Goal: Task Accomplishment & Management: Manage account settings

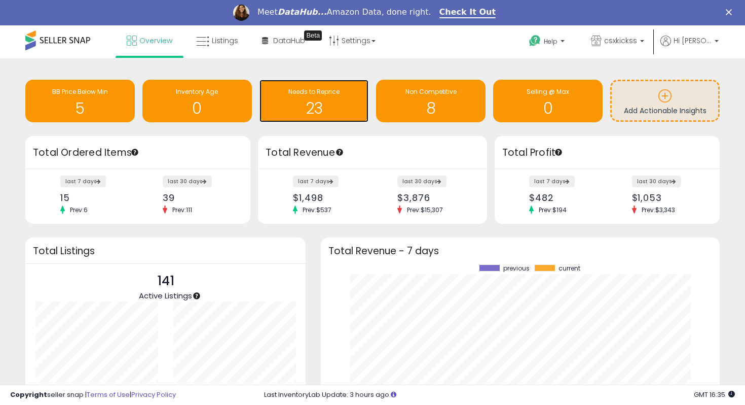
click at [301, 91] on span "Needs to Reprice" at bounding box center [313, 91] width 51 height 9
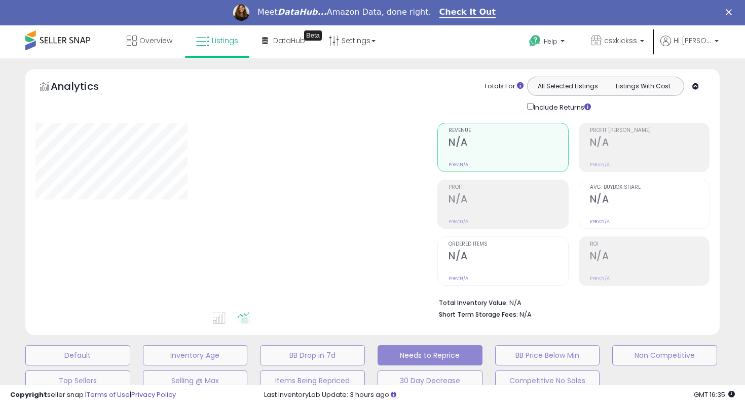
select select "**"
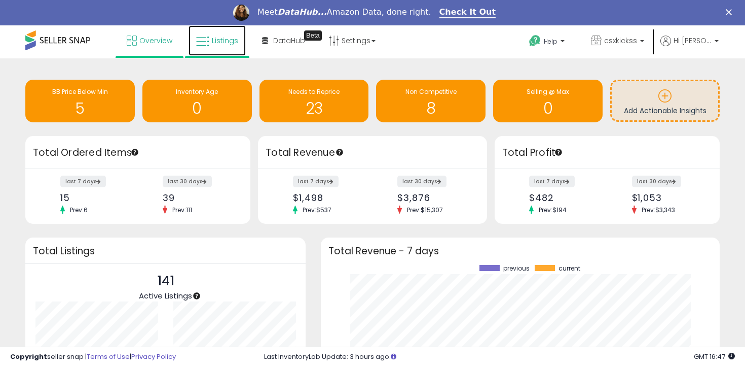
click at [212, 32] on link "Listings" at bounding box center [217, 40] width 57 height 30
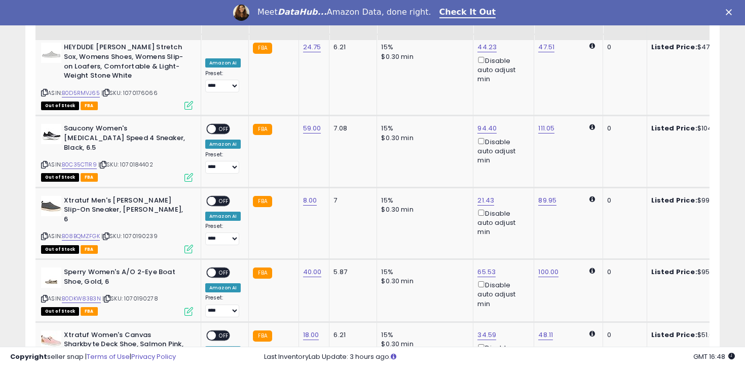
scroll to position [1659, 0]
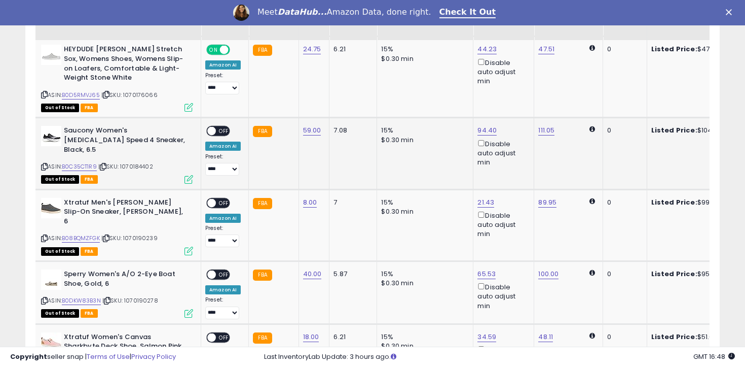
click at [218, 127] on span "OFF" at bounding box center [224, 131] width 16 height 9
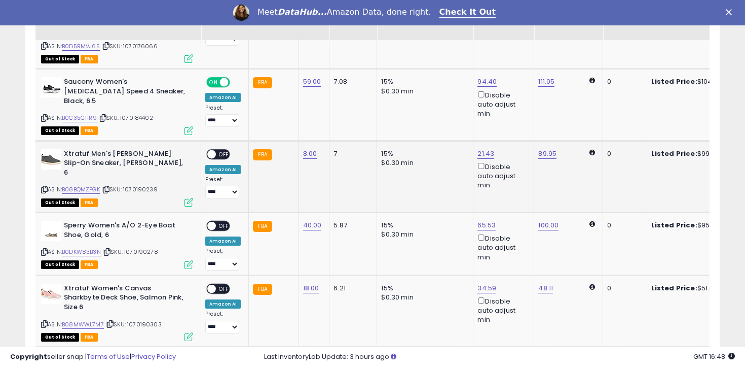
click at [224, 150] on span "OFF" at bounding box center [224, 154] width 16 height 9
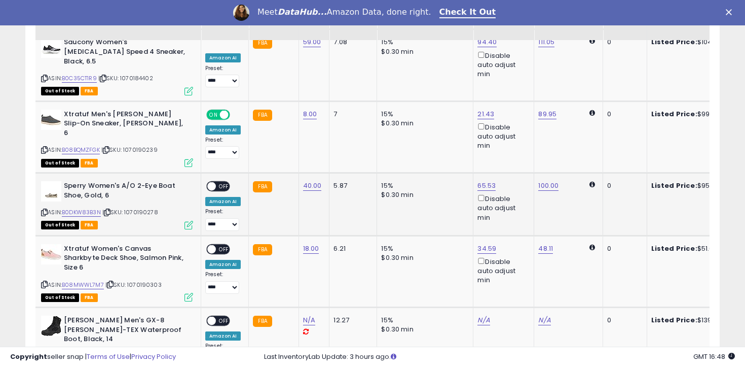
click at [225, 182] on span "OFF" at bounding box center [224, 186] width 16 height 9
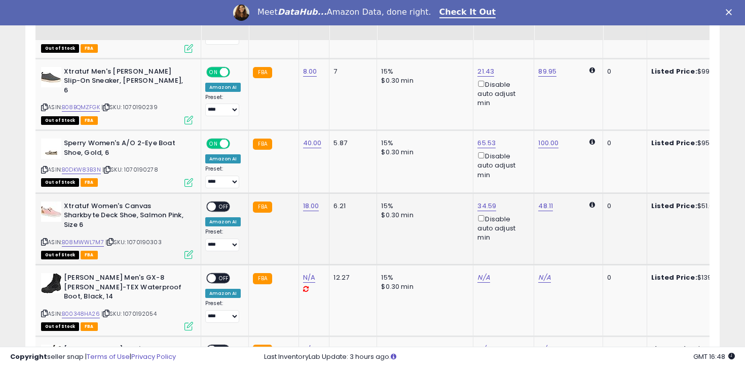
click at [225, 202] on span "OFF" at bounding box center [224, 206] width 16 height 9
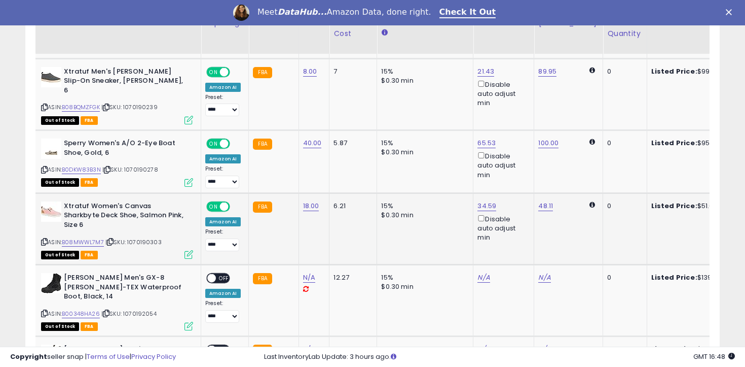
scroll to position [1839, 0]
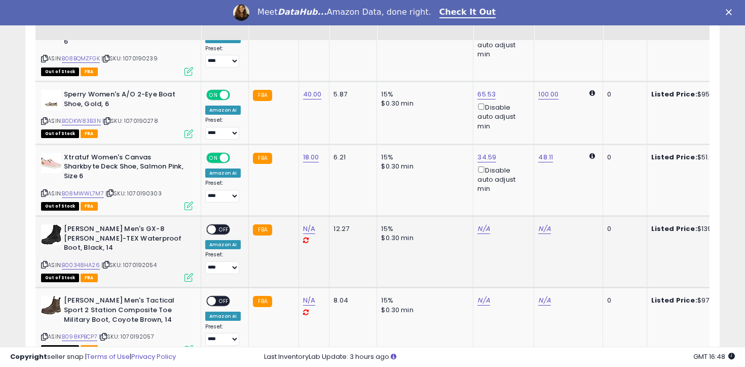
click at [225, 225] on span "OFF" at bounding box center [224, 229] width 16 height 9
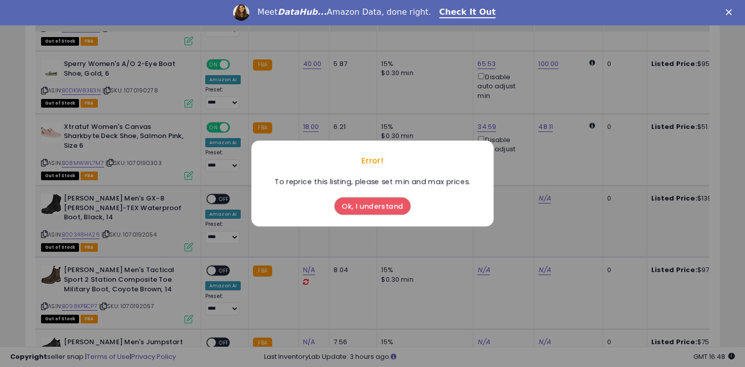
scroll to position [1898, 0]
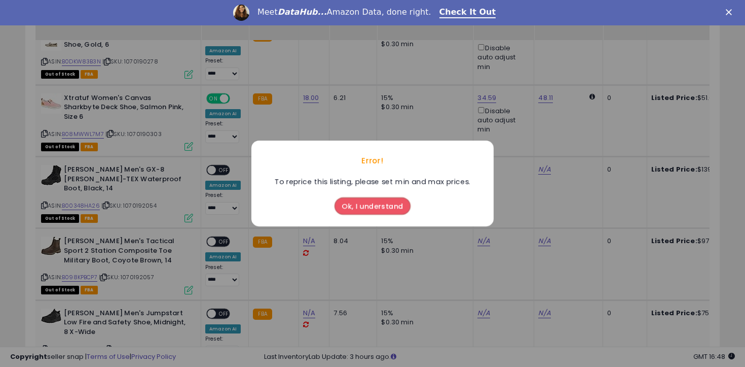
click at [366, 207] on button "Ok, I understand" at bounding box center [373, 205] width 76 height 17
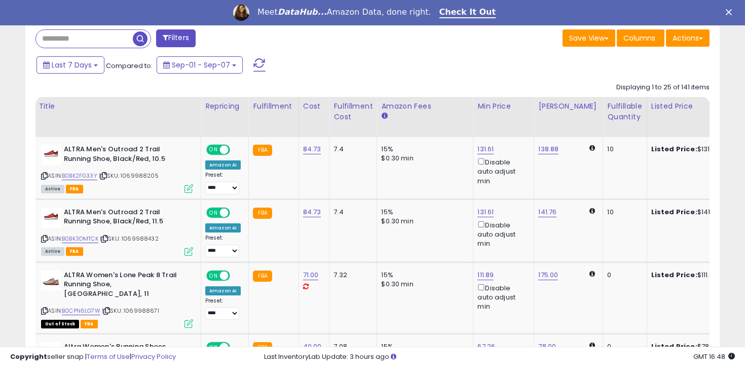
scroll to position [0, 0]
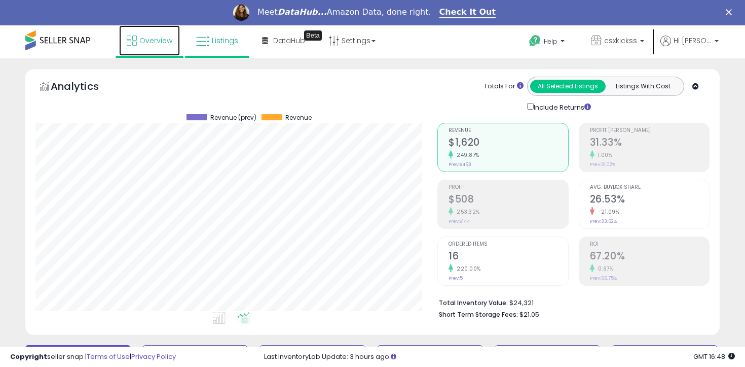
click at [120, 48] on link "Overview" at bounding box center [149, 40] width 61 height 30
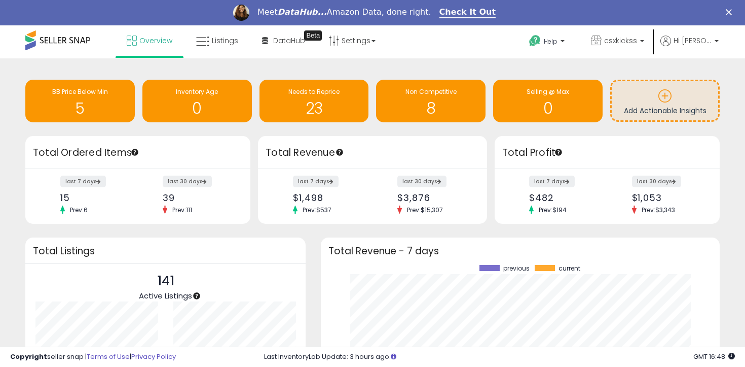
scroll to position [126, 0]
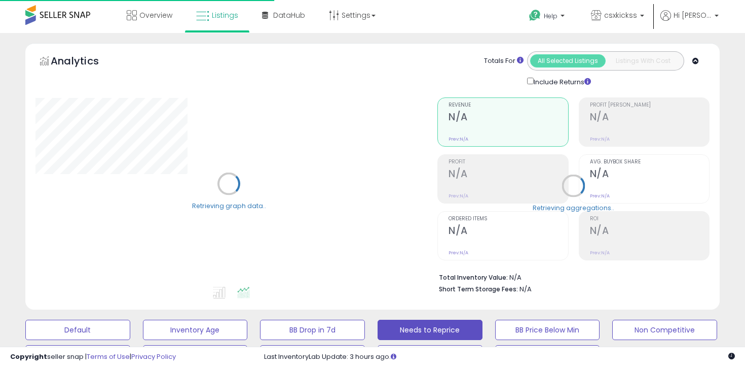
select select "**"
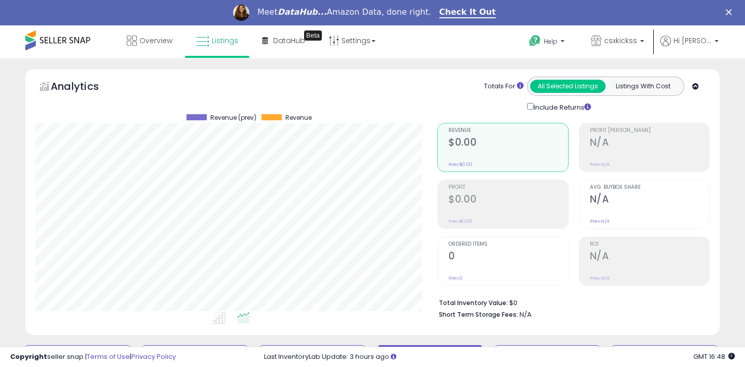
scroll to position [208, 402]
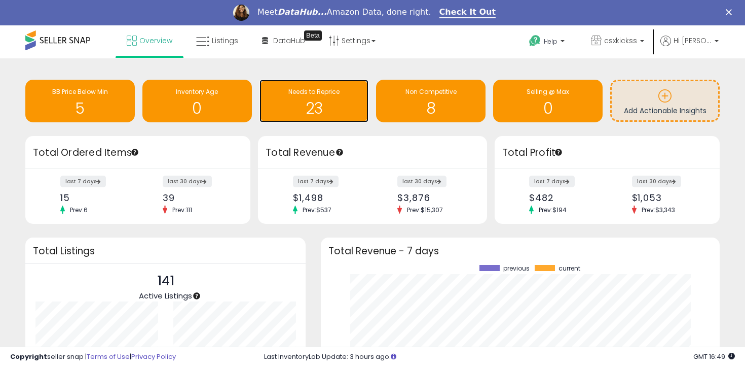
click at [311, 104] on h1 "23" at bounding box center [314, 108] width 99 height 17
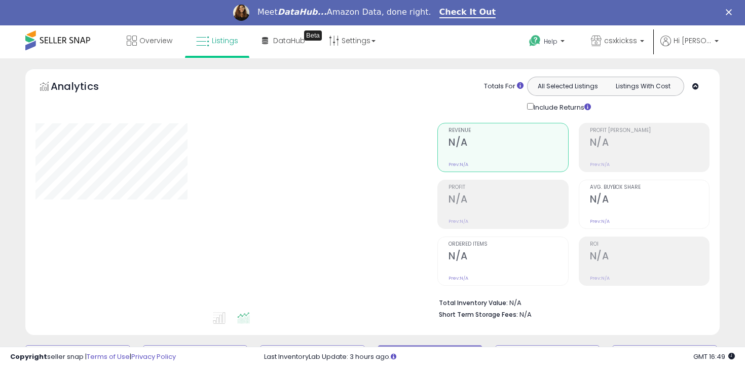
select select "**"
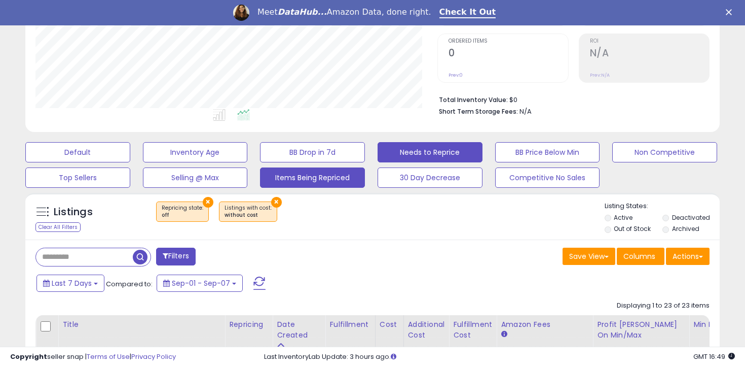
scroll to position [208, 402]
click at [271, 199] on button "×" at bounding box center [276, 202] width 11 height 11
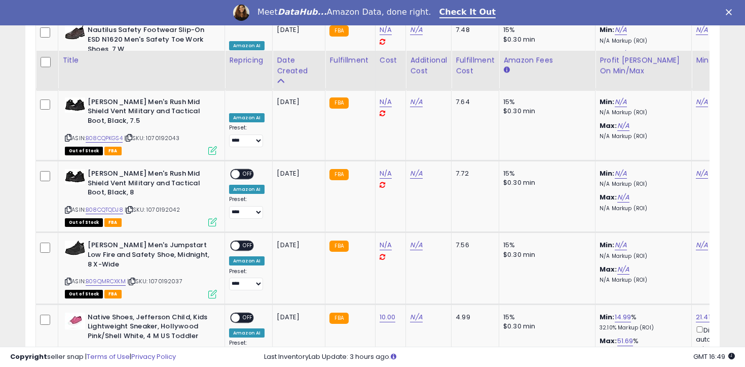
scroll to position [1227, 0]
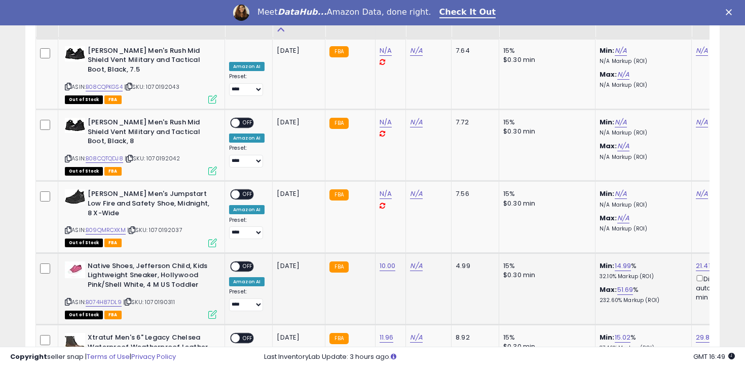
click at [243, 262] on span "OFF" at bounding box center [248, 266] width 16 height 9
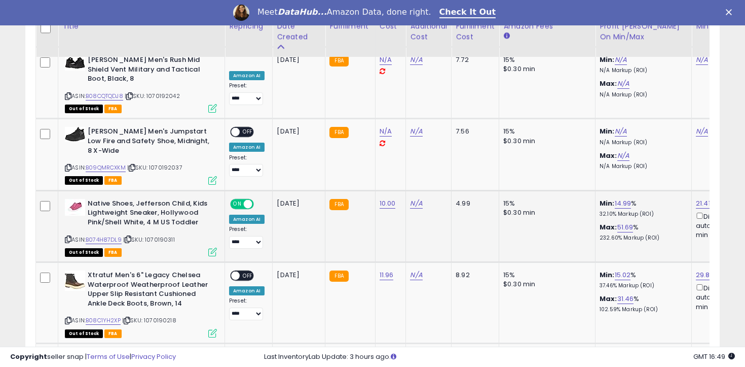
scroll to position [1315, 0]
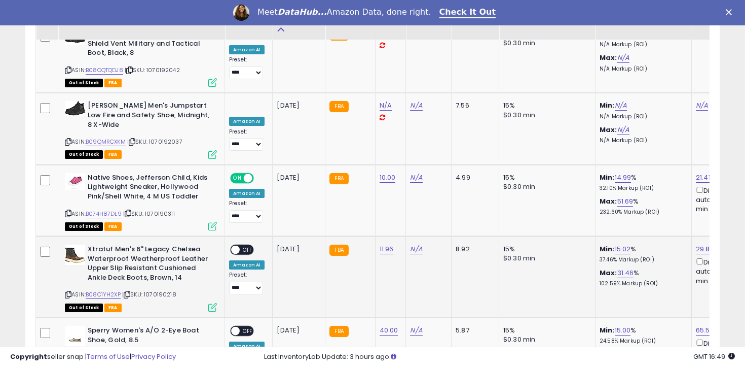
click at [248, 245] on span "OFF" at bounding box center [248, 249] width 16 height 9
click at [250, 327] on span "OFF" at bounding box center [248, 331] width 16 height 9
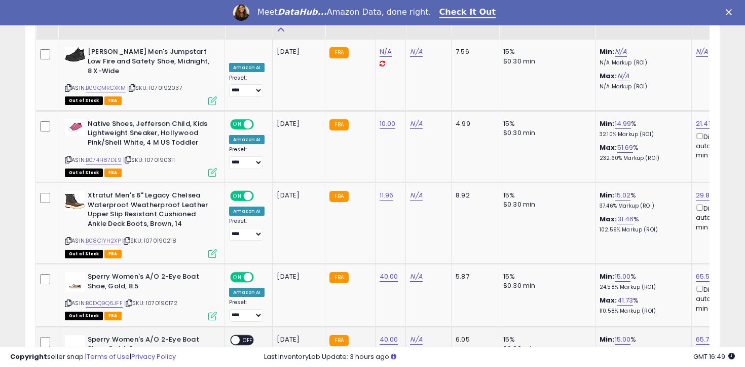
click at [249, 335] on span "OFF" at bounding box center [248, 339] width 16 height 9
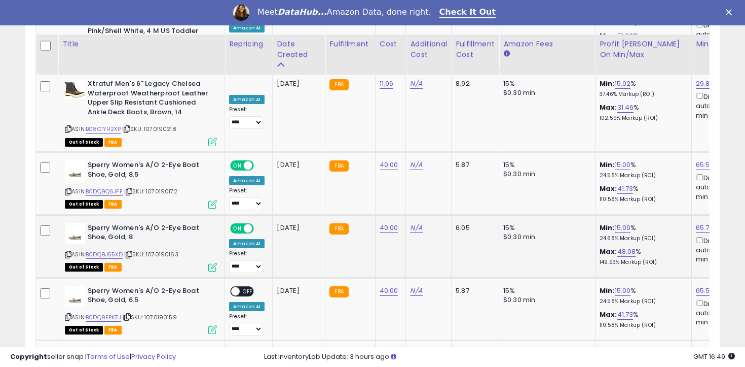
scroll to position [1515, 0]
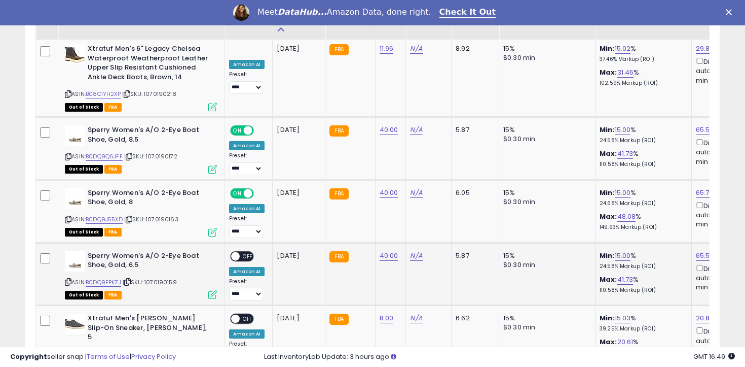
click at [242, 251] on span "OFF" at bounding box center [248, 255] width 16 height 9
click at [245, 314] on span "OFF" at bounding box center [248, 318] width 16 height 9
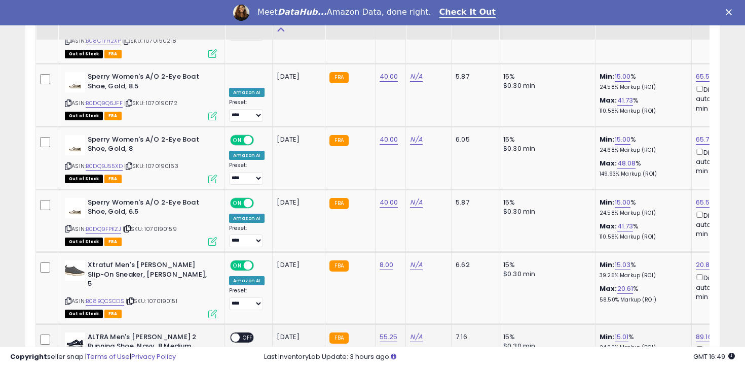
click at [247, 333] on span "OFF" at bounding box center [248, 337] width 16 height 9
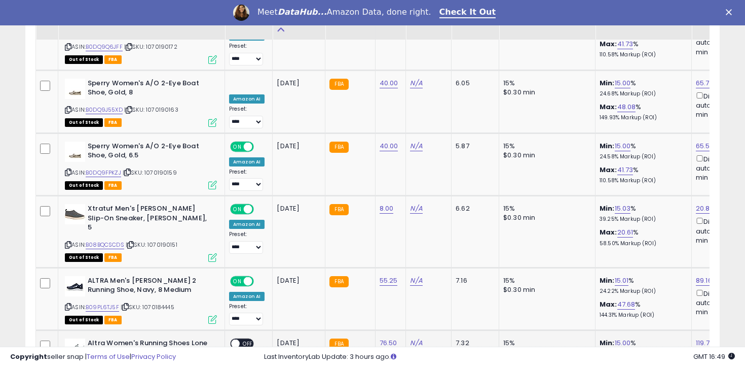
click at [247, 338] on div "ON OFF" at bounding box center [242, 343] width 24 height 11
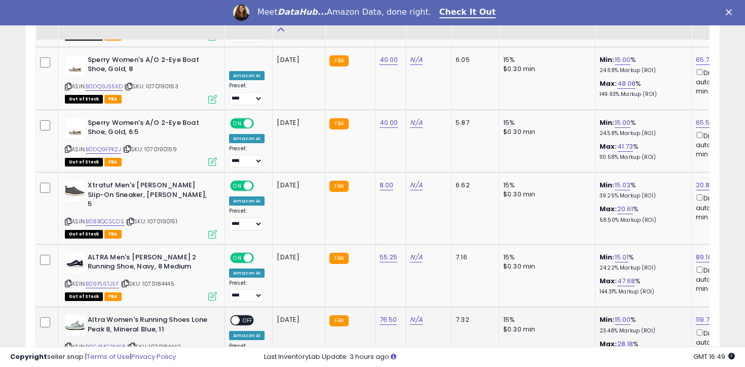
scroll to position [1651, 0]
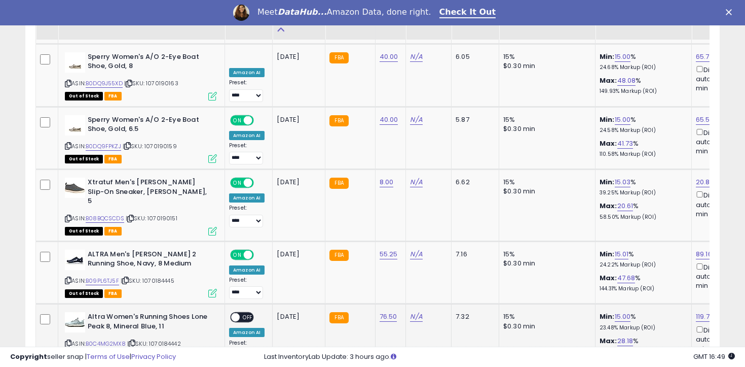
click at [246, 312] on div "ON OFF" at bounding box center [242, 317] width 24 height 11
click at [246, 313] on span "OFF" at bounding box center [248, 317] width 16 height 9
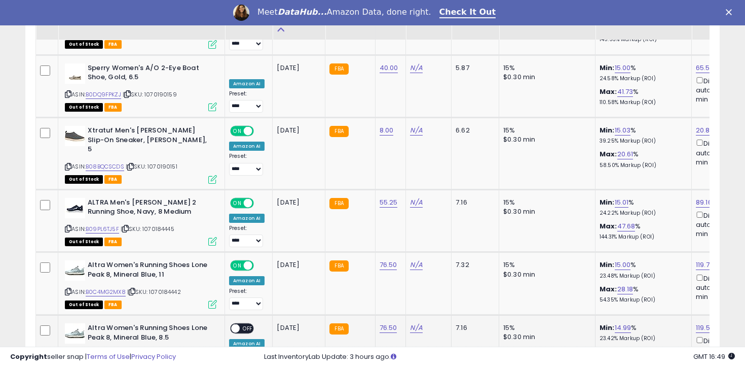
click at [249, 324] on span "OFF" at bounding box center [248, 328] width 16 height 9
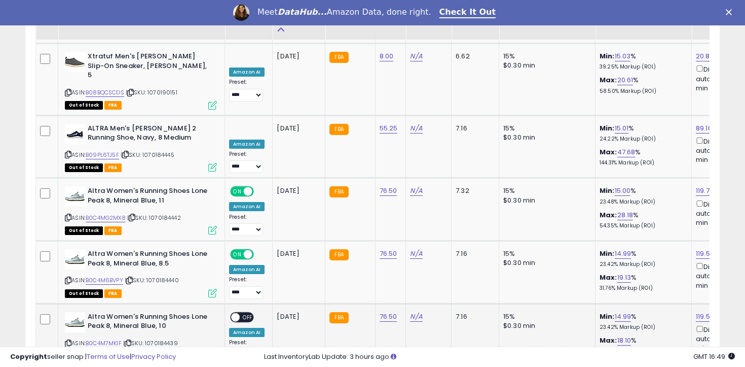
click at [248, 312] on span "OFF" at bounding box center [248, 316] width 16 height 9
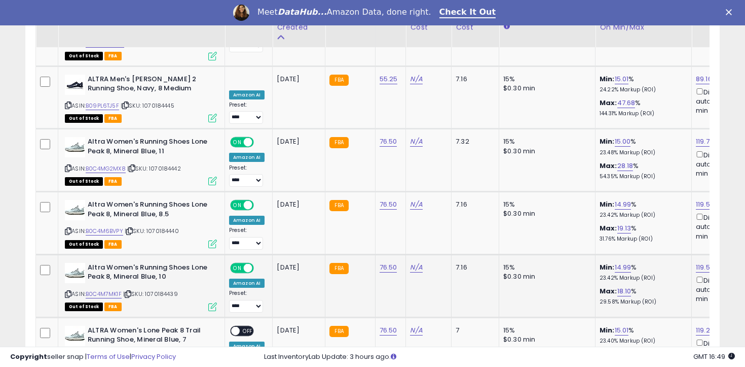
scroll to position [1834, 0]
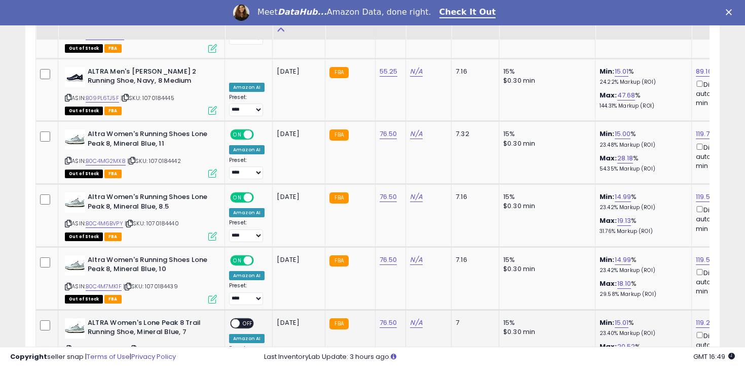
click at [248, 318] on span "OFF" at bounding box center [248, 322] width 16 height 9
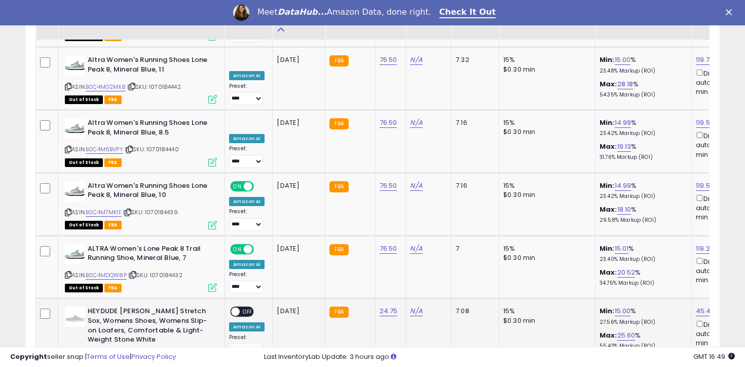
click at [249, 307] on span "OFF" at bounding box center [248, 311] width 16 height 9
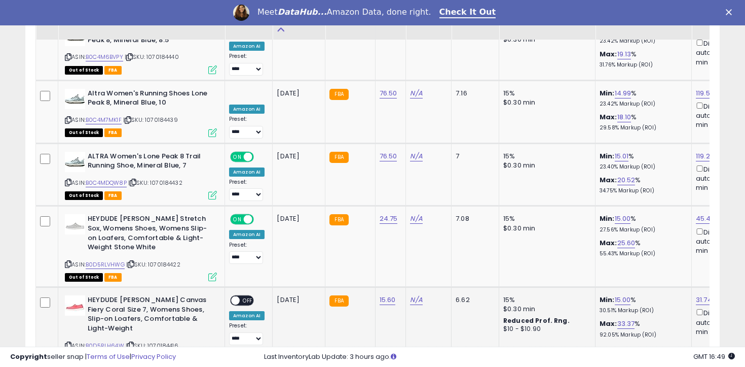
click at [249, 296] on span "OFF" at bounding box center [248, 300] width 16 height 9
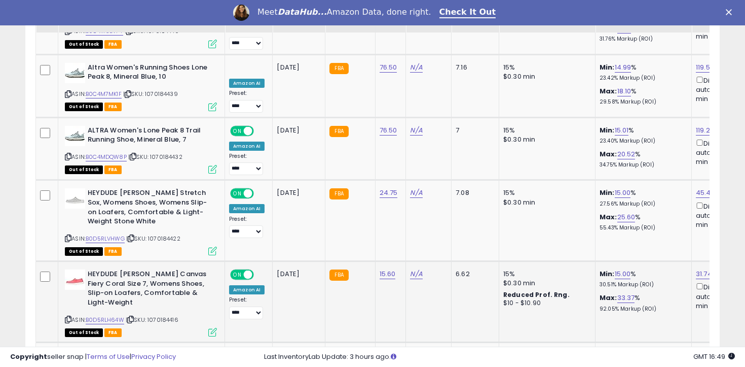
scroll to position [2045, 0]
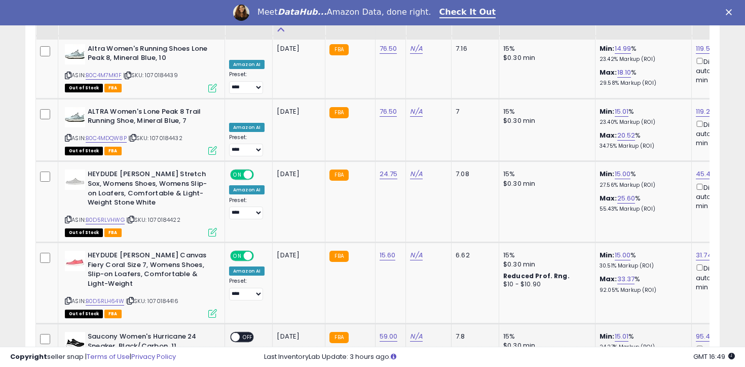
click at [250, 323] on td "**********" at bounding box center [249, 354] width 48 height 63
click at [251, 333] on span "OFF" at bounding box center [248, 337] width 16 height 9
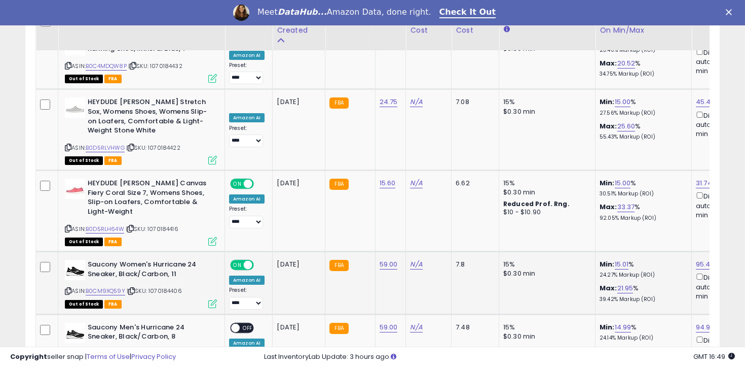
scroll to position [2127, 0]
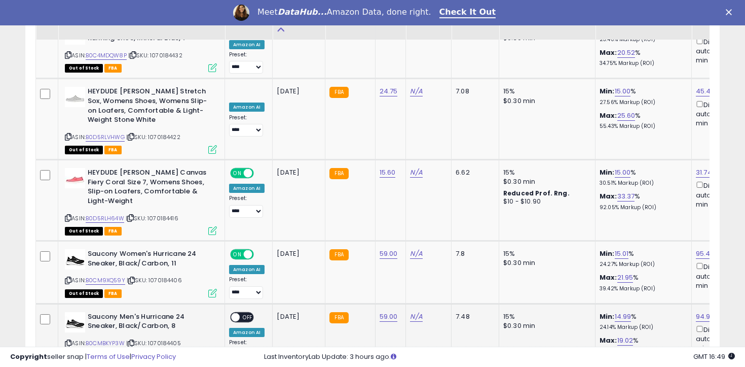
click at [248, 312] on div "**********" at bounding box center [246, 337] width 35 height 50
click at [248, 313] on span "OFF" at bounding box center [248, 317] width 16 height 9
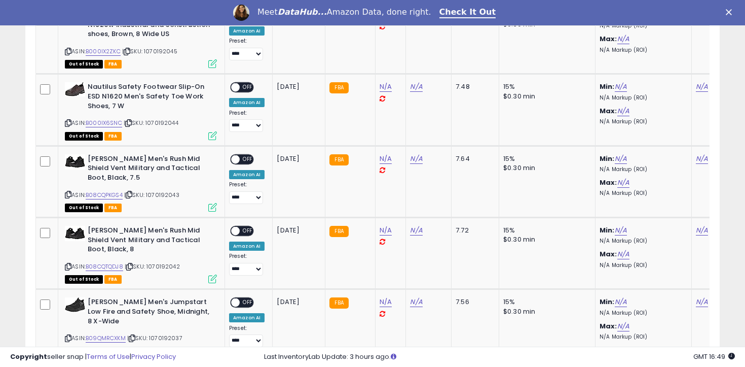
scroll to position [1129, 0]
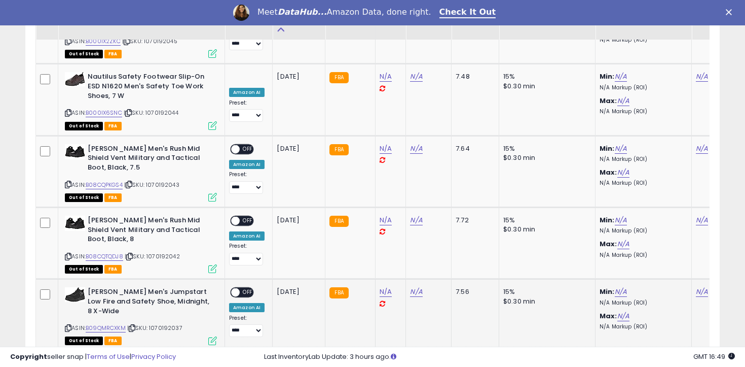
click at [248, 279] on td "**********" at bounding box center [249, 314] width 48 height 71
click at [248, 287] on div "ON OFF" at bounding box center [242, 292] width 24 height 11
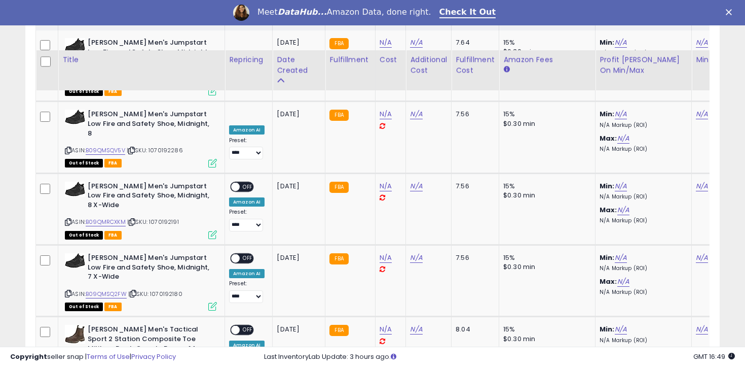
scroll to position [367, 0]
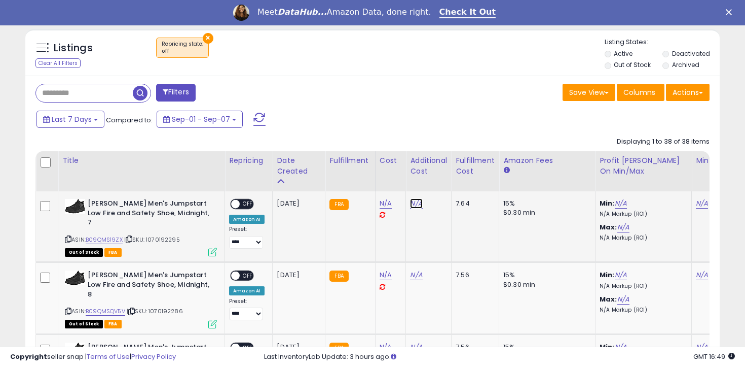
click at [414, 202] on link "N/A" at bounding box center [416, 203] width 12 height 10
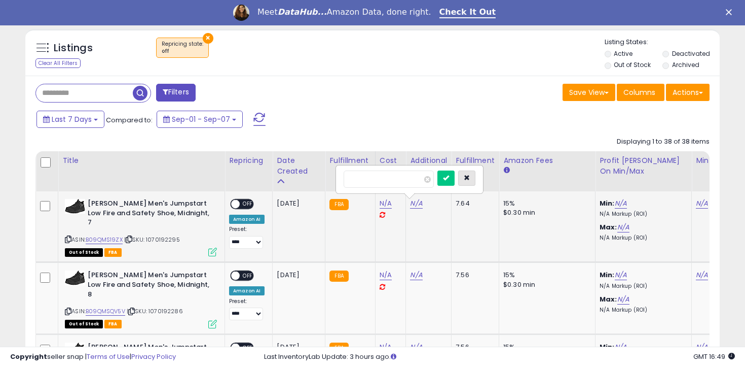
click at [470, 174] on icon "button" at bounding box center [467, 177] width 6 height 6
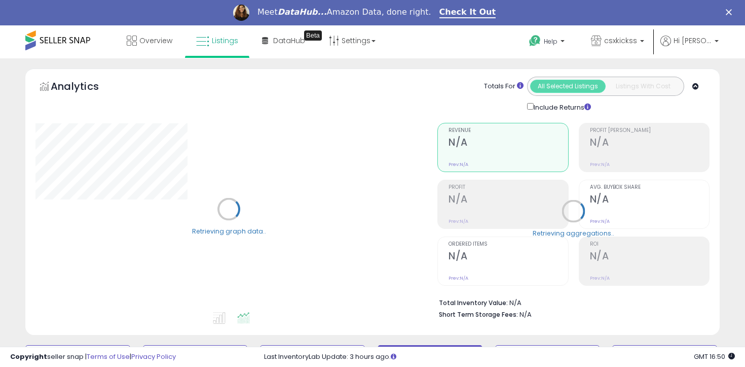
select select "**"
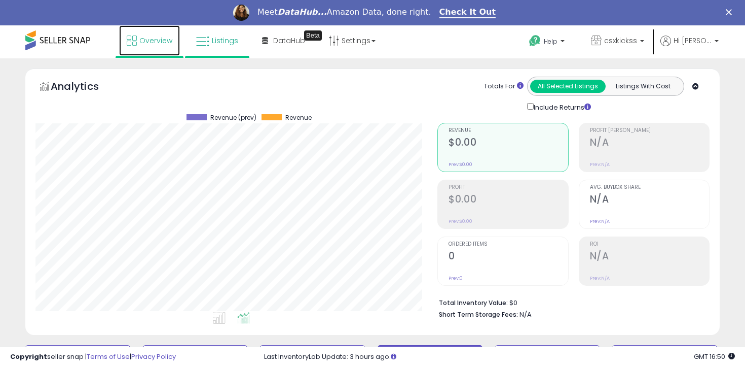
click at [152, 46] on link "Overview" at bounding box center [149, 40] width 61 height 30
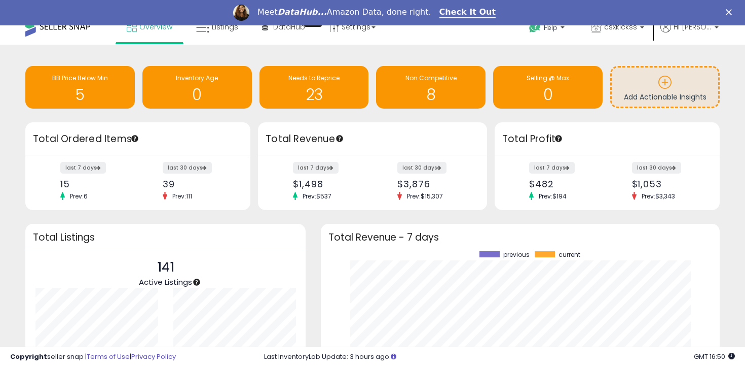
scroll to position [34, 0]
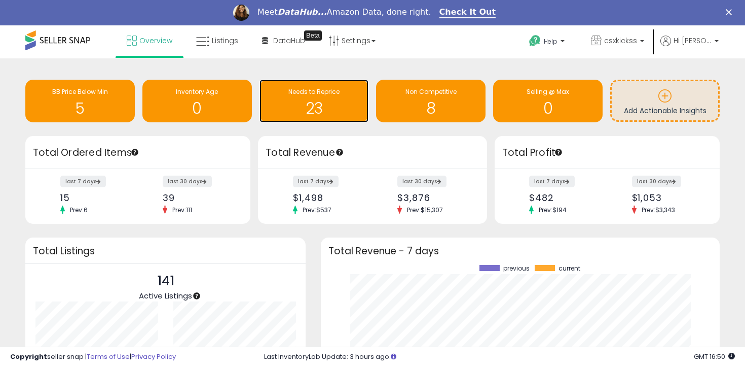
click at [299, 93] on span "Needs to Reprice" at bounding box center [313, 91] width 51 height 9
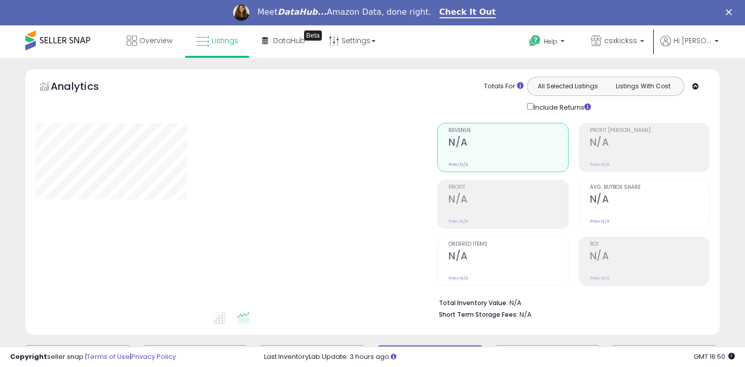
select select "**"
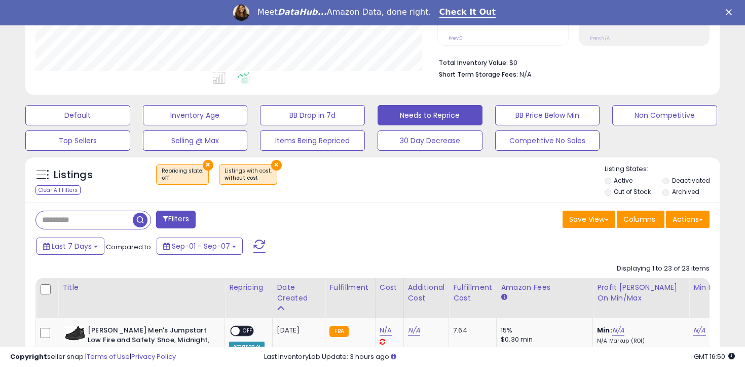
scroll to position [242, 0]
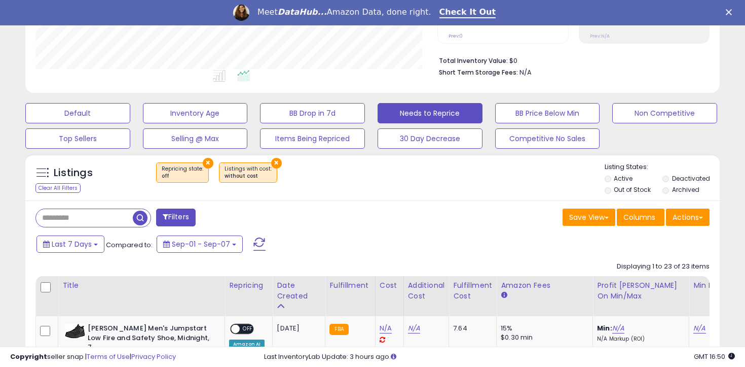
click at [270, 155] on div "Listings Clear All Filters × Repricing state : off ×" at bounding box center [372, 177] width 695 height 47
click at [271, 158] on button "×" at bounding box center [276, 163] width 11 height 11
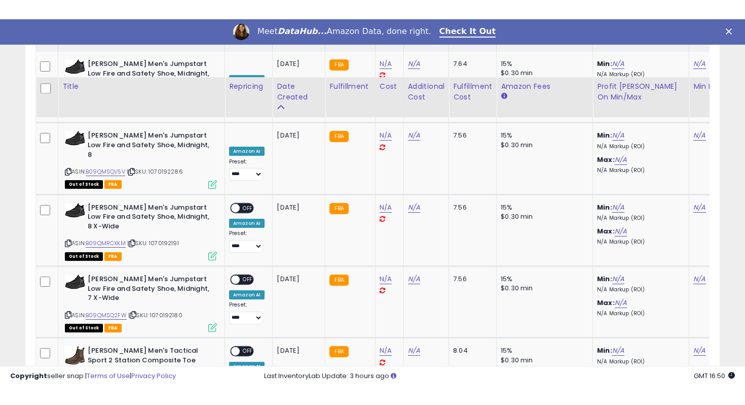
scroll to position [452, 0]
